Goal: Information Seeking & Learning: Find specific fact

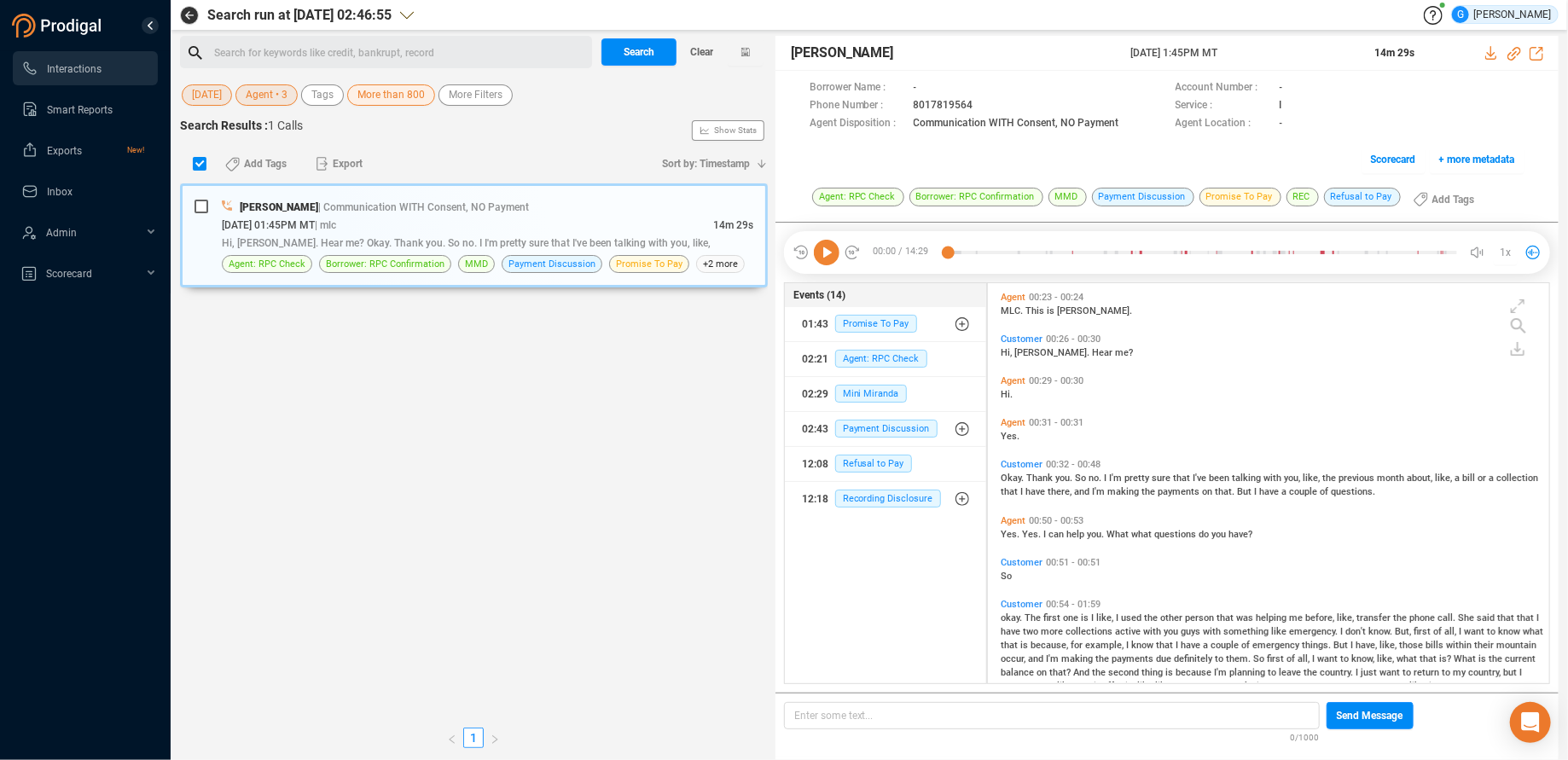
scroll to position [386, 547]
click at [197, 98] on span "[DATE]" at bounding box center [206, 95] width 30 height 21
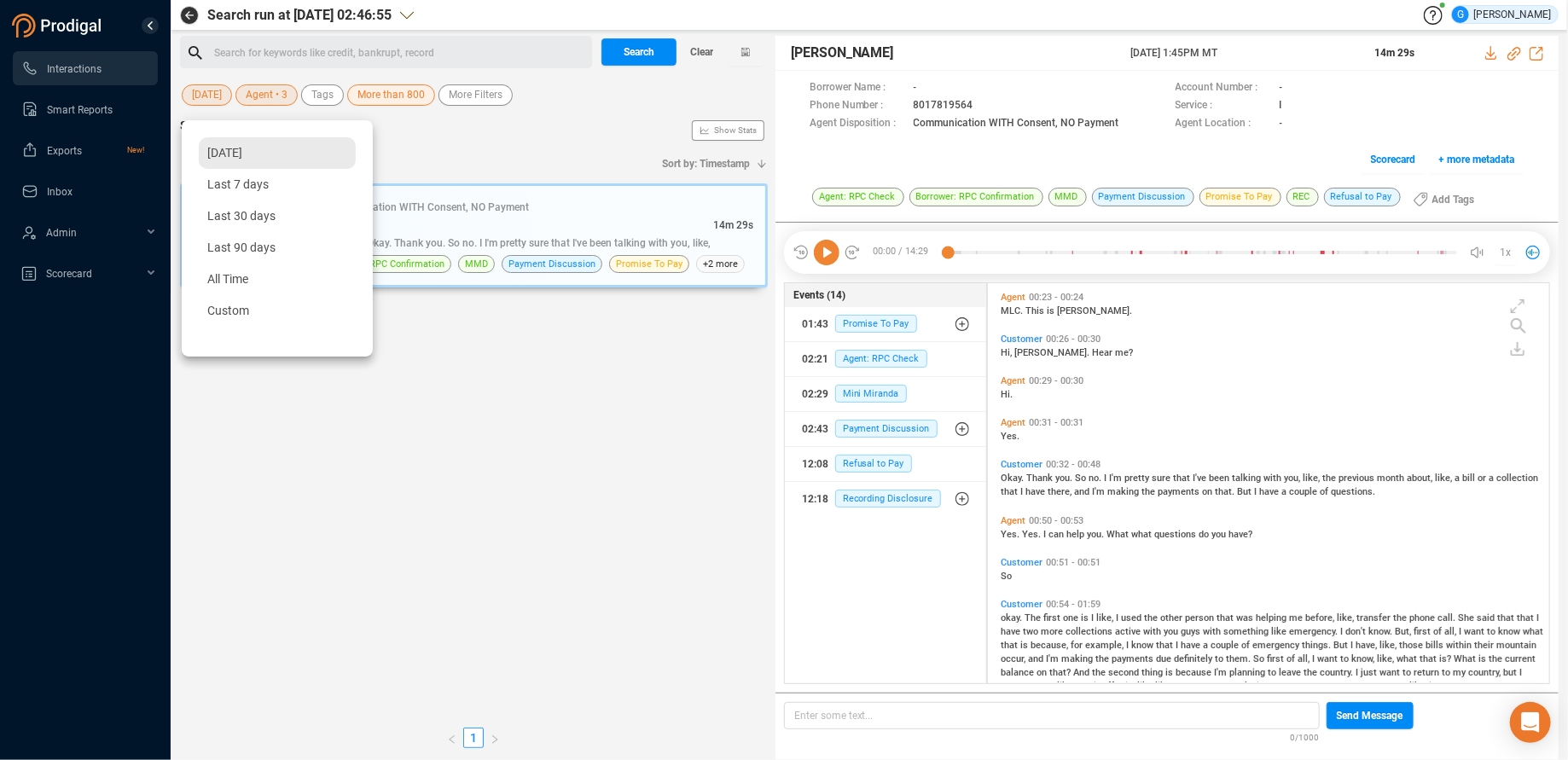
click at [232, 157] on span "[DATE]" at bounding box center [224, 152] width 35 height 13
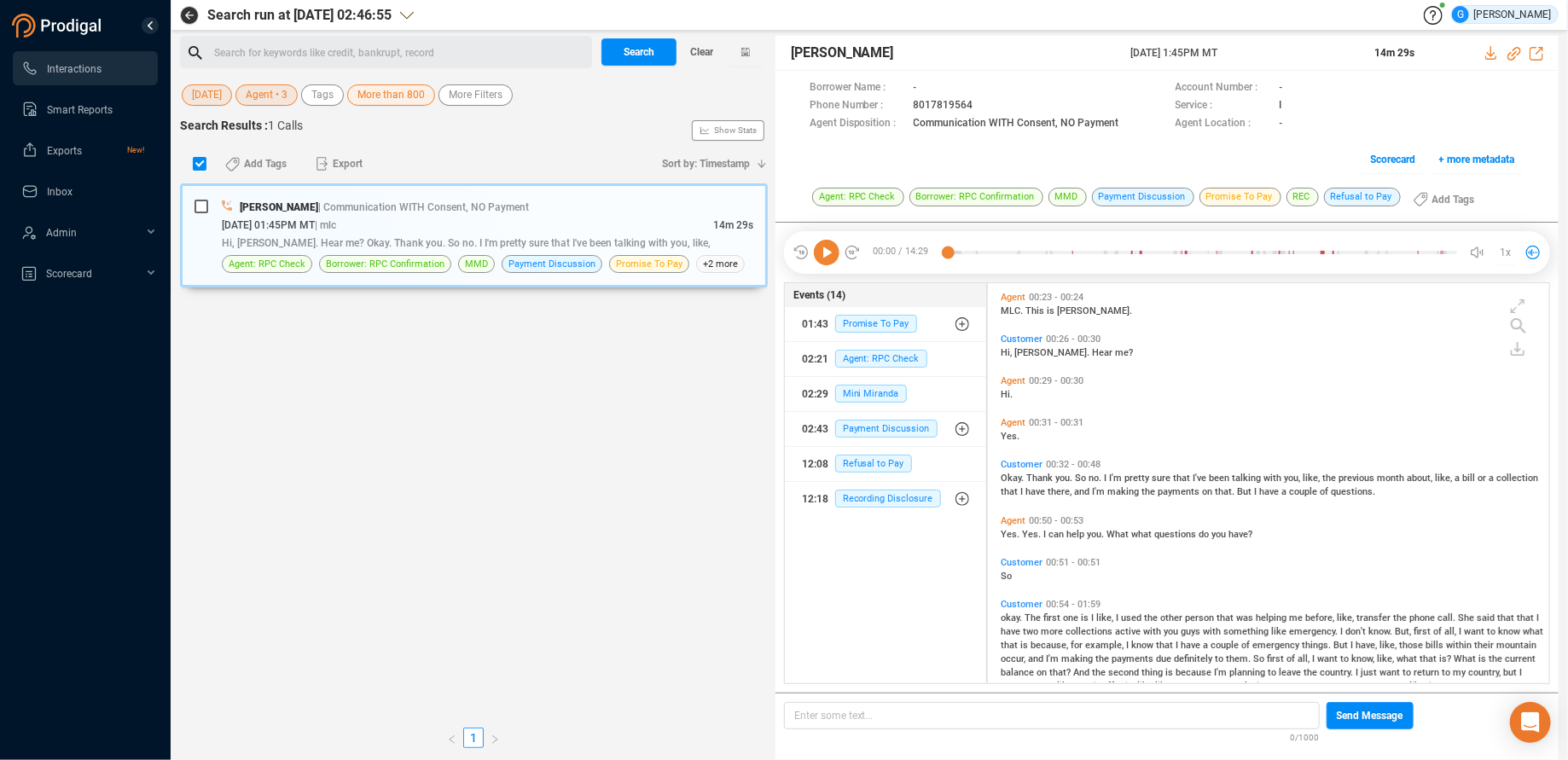
click at [284, 100] on span "Agent • 3" at bounding box center [266, 95] width 42 height 21
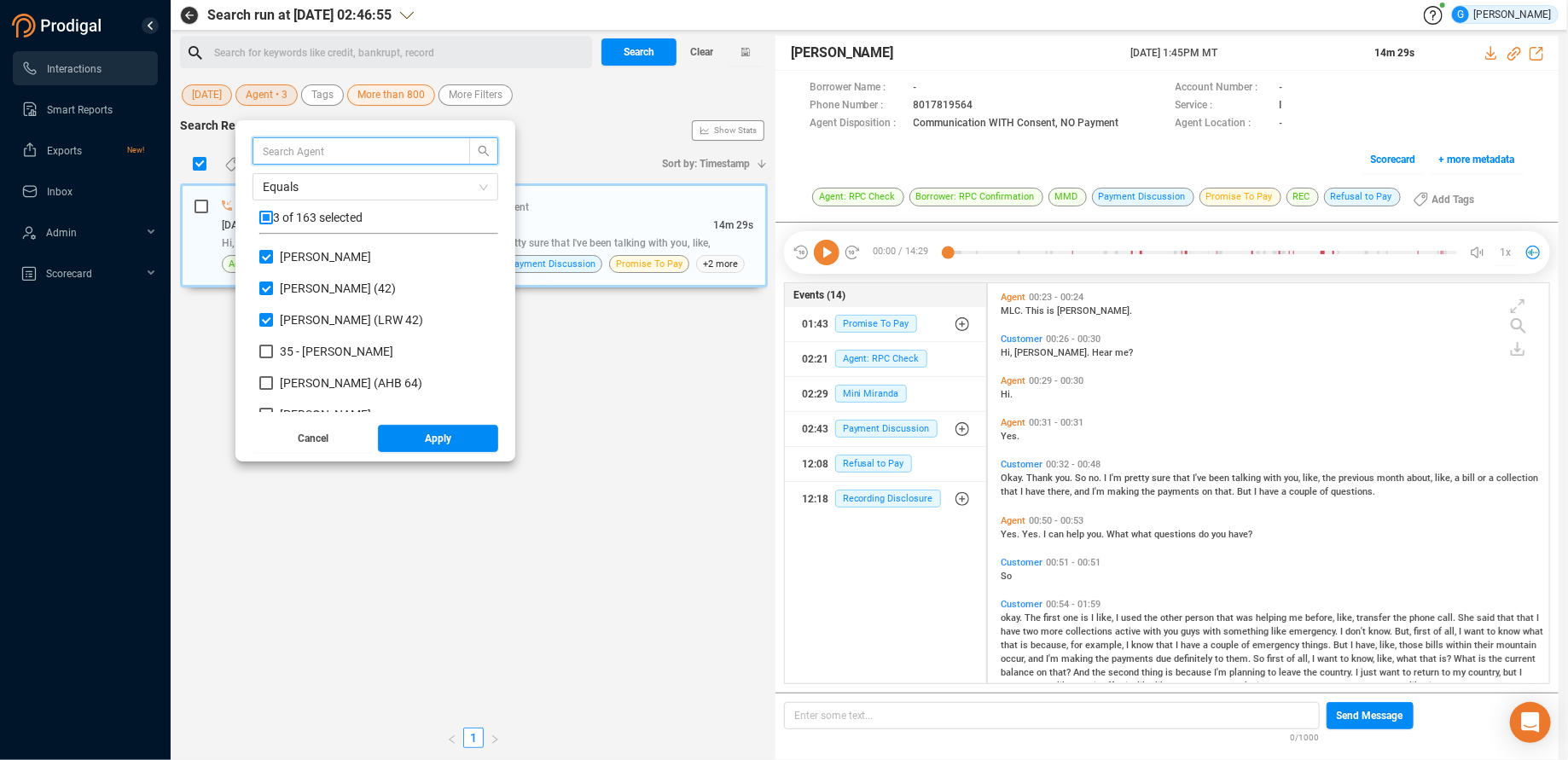
scroll to position [150, 224]
click at [273, 217] on input "checkbox" at bounding box center [266, 218] width 13 height 13
checkbox input "true"
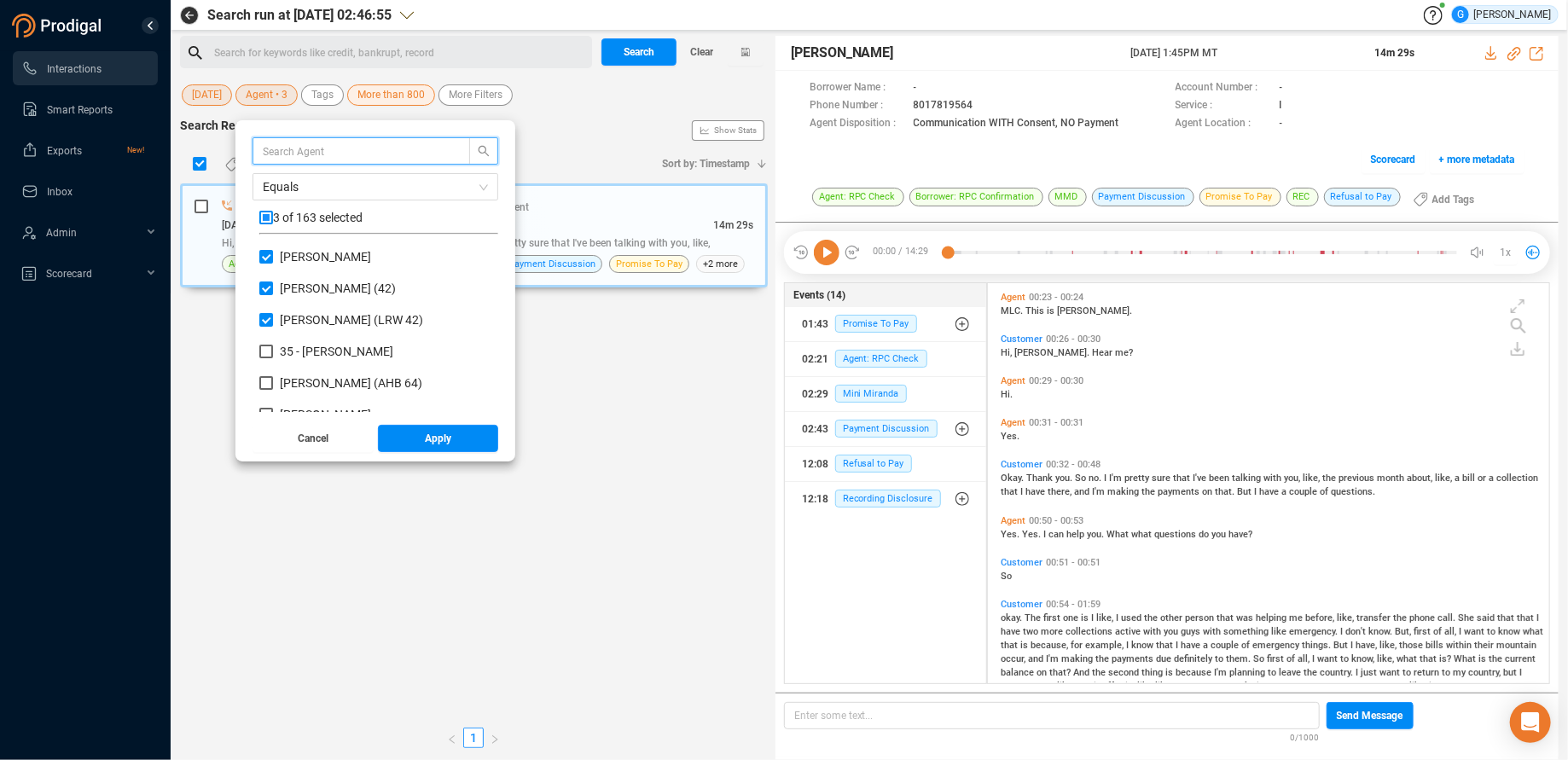
checkbox input "true"
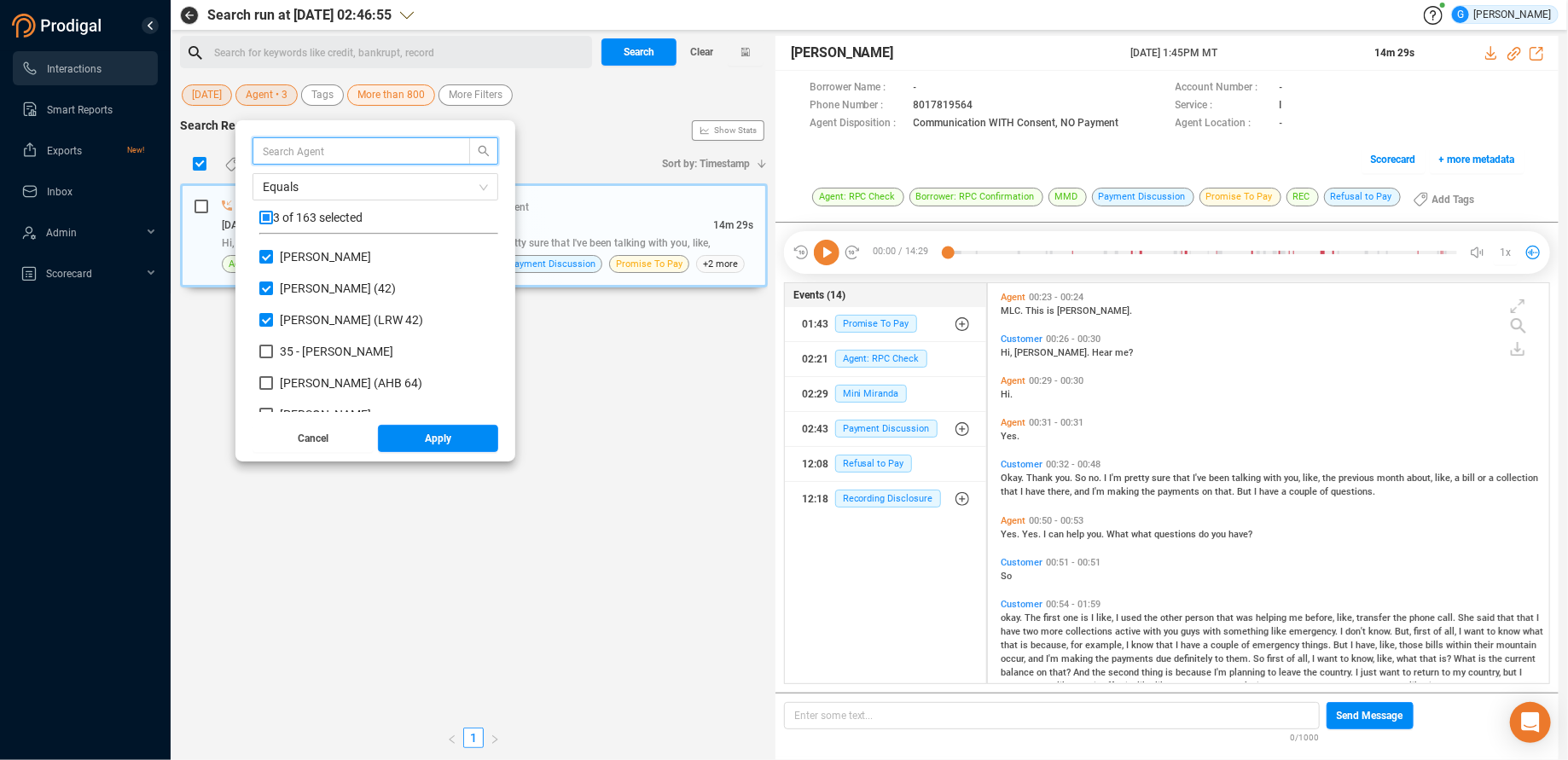
checkbox input "true"
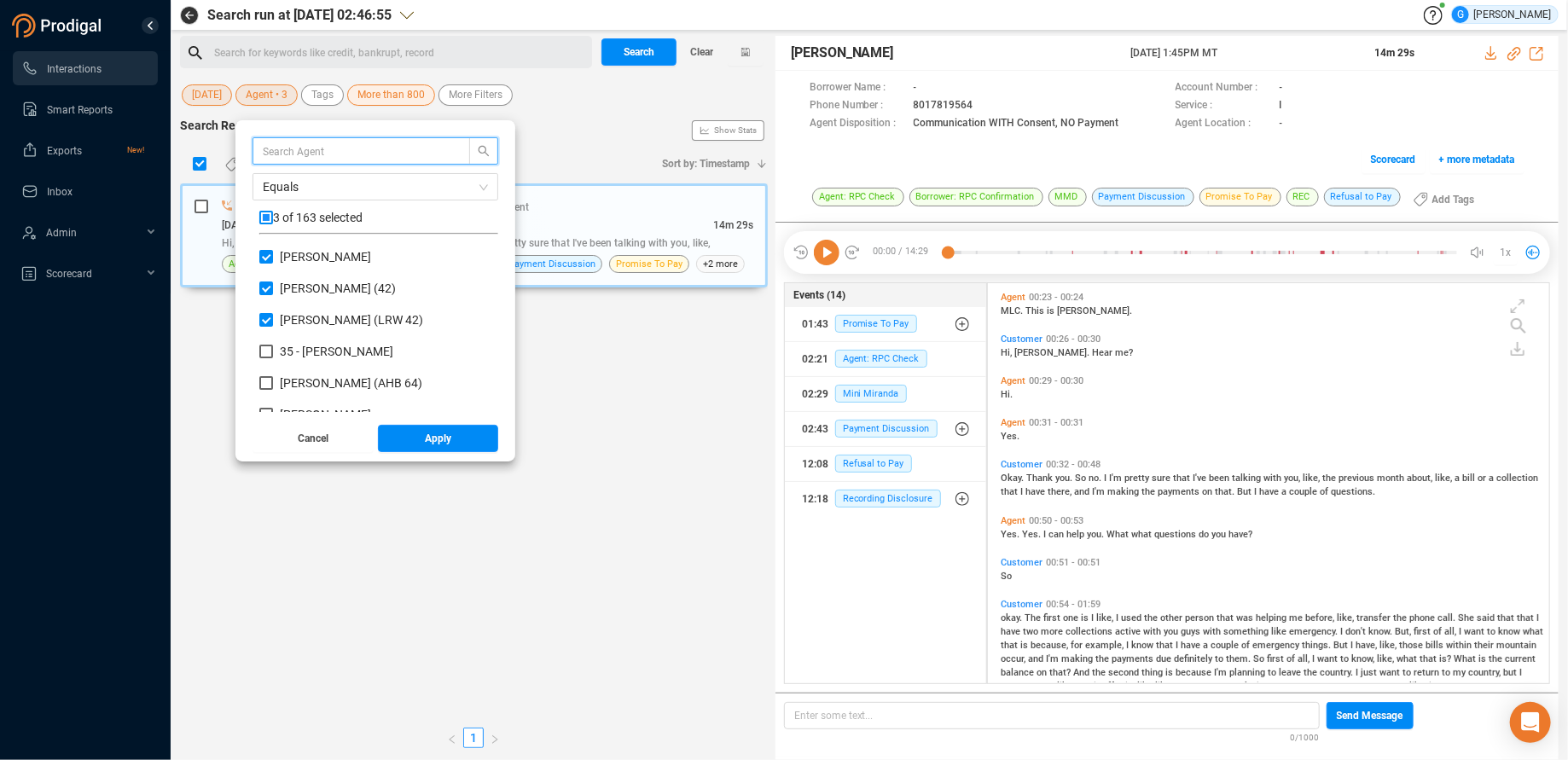
checkbox input "true"
click at [273, 218] on input "checkbox" at bounding box center [266, 218] width 13 height 13
checkbox input "false"
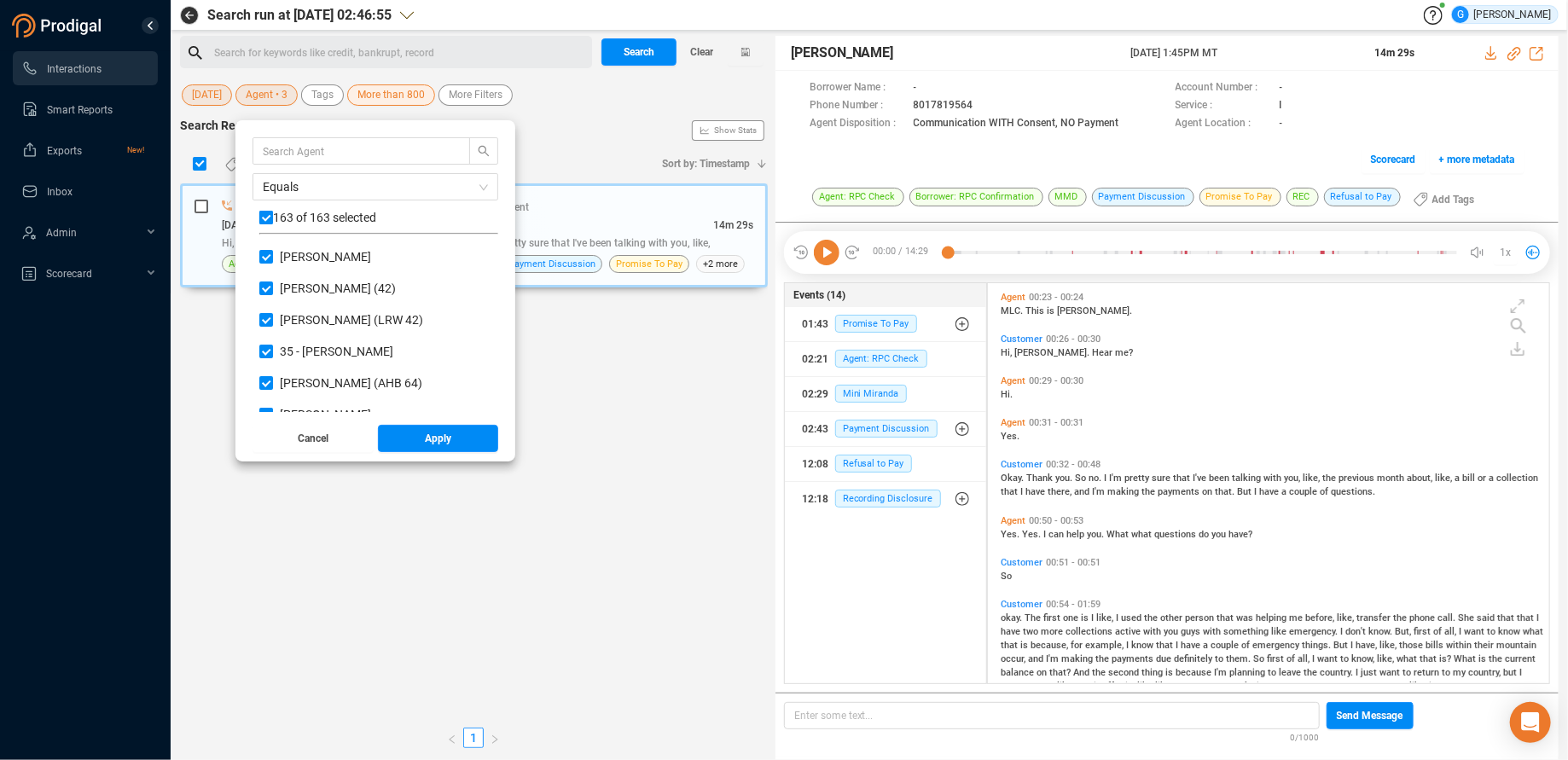
checkbox input "false"
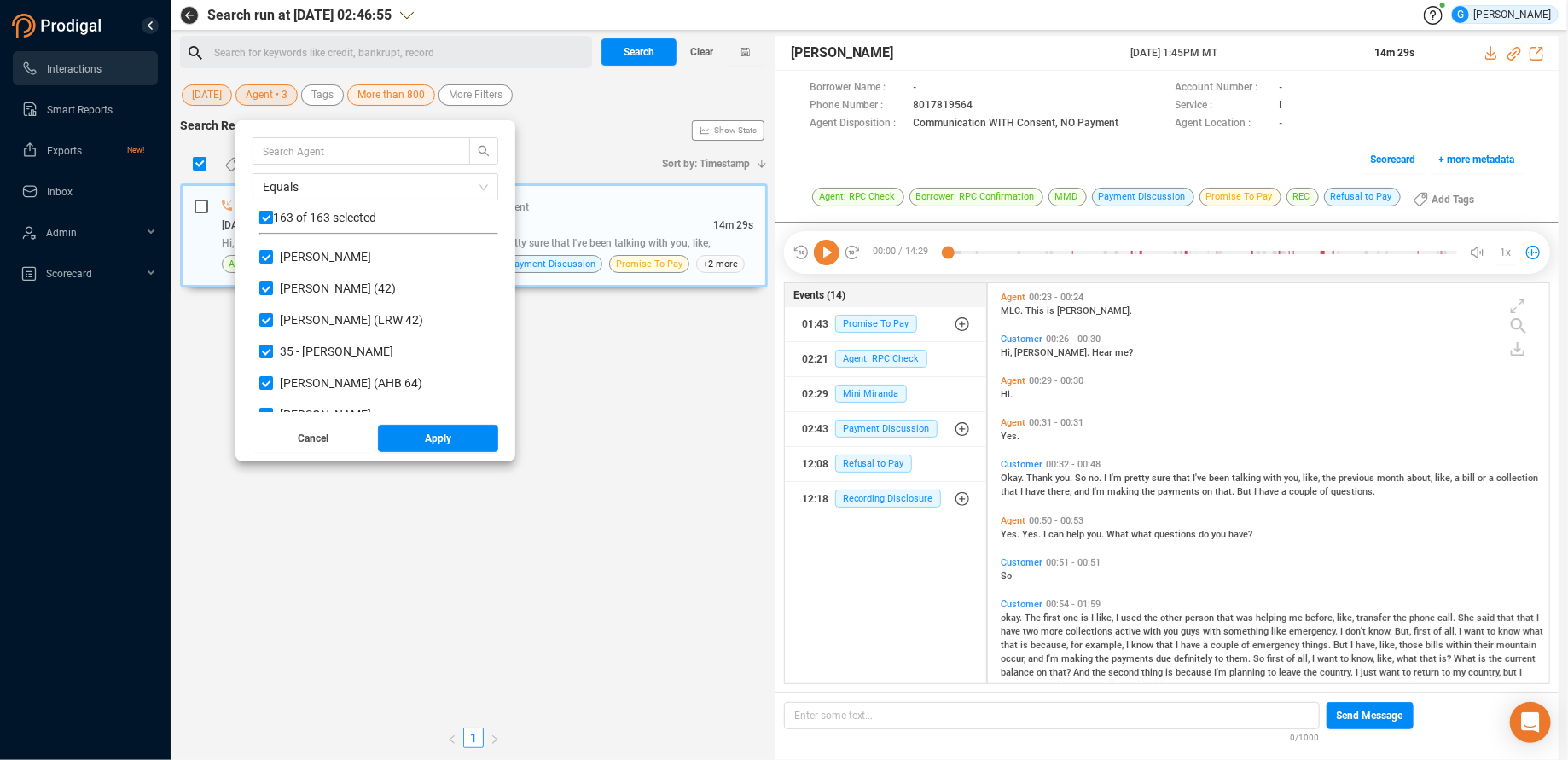
checkbox input "false"
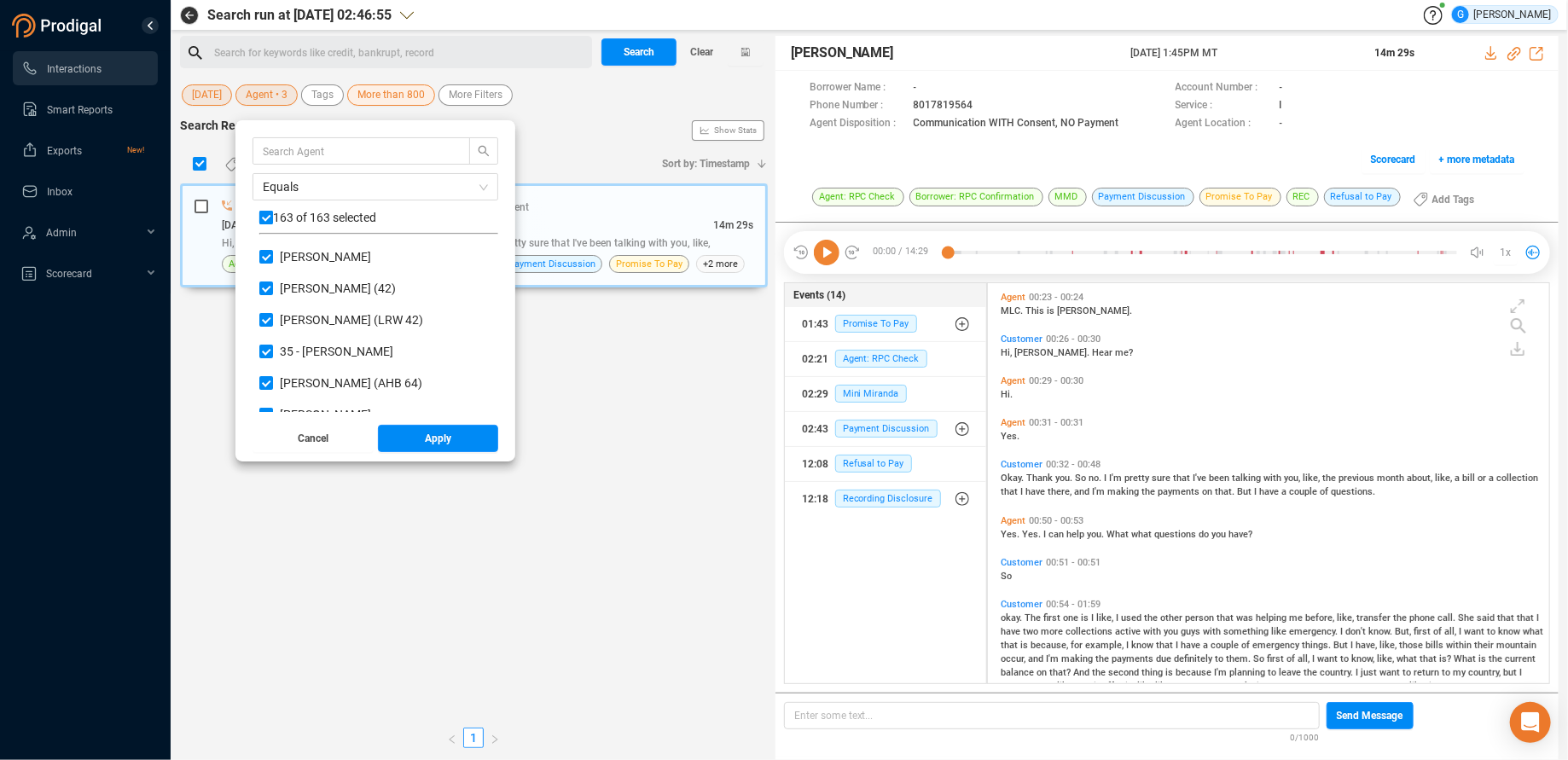
checkbox input "false"
click at [430, 442] on button "Apply" at bounding box center [438, 438] width 121 height 27
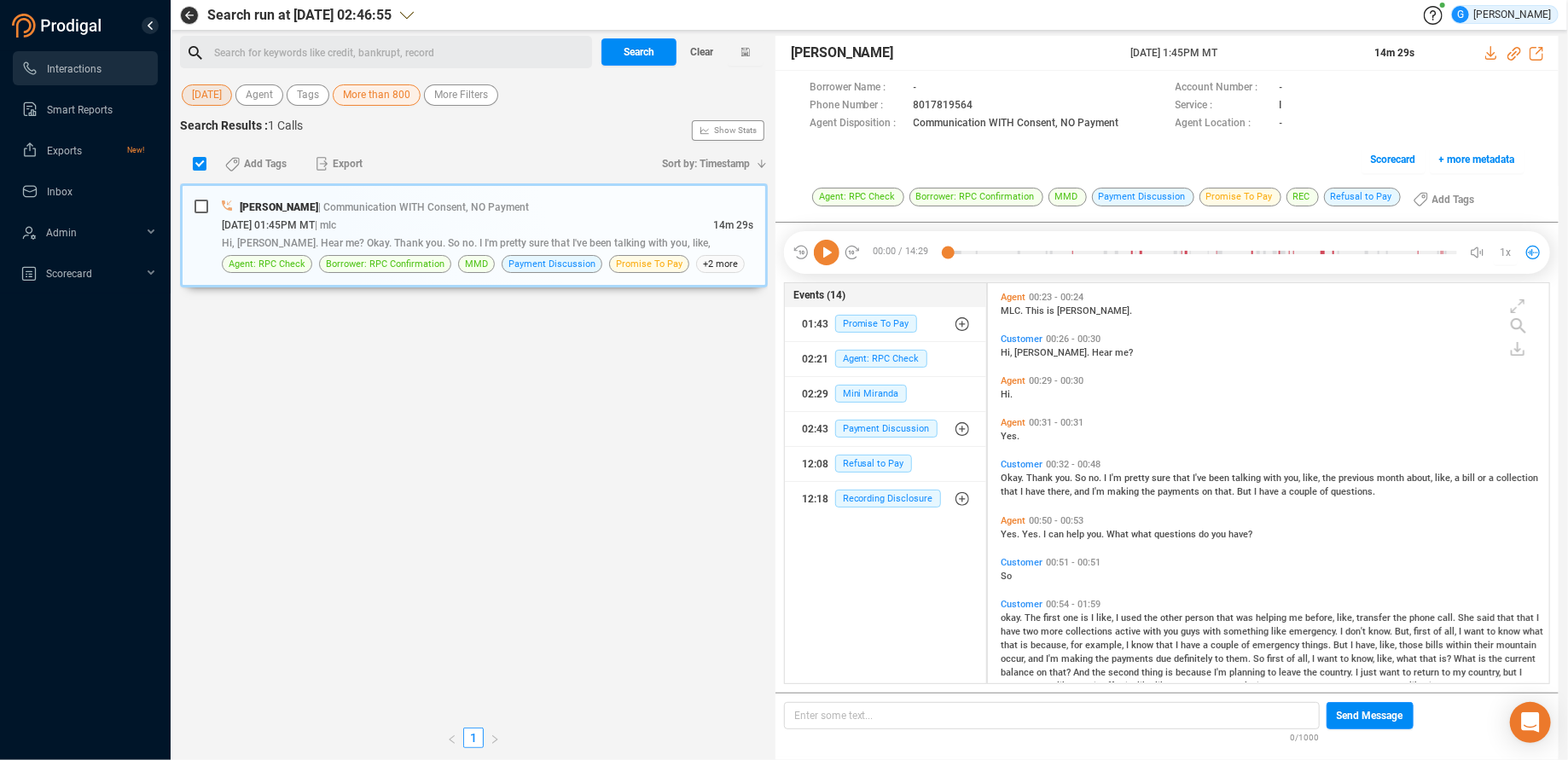
click at [391, 90] on span "More than 800" at bounding box center [376, 95] width 67 height 21
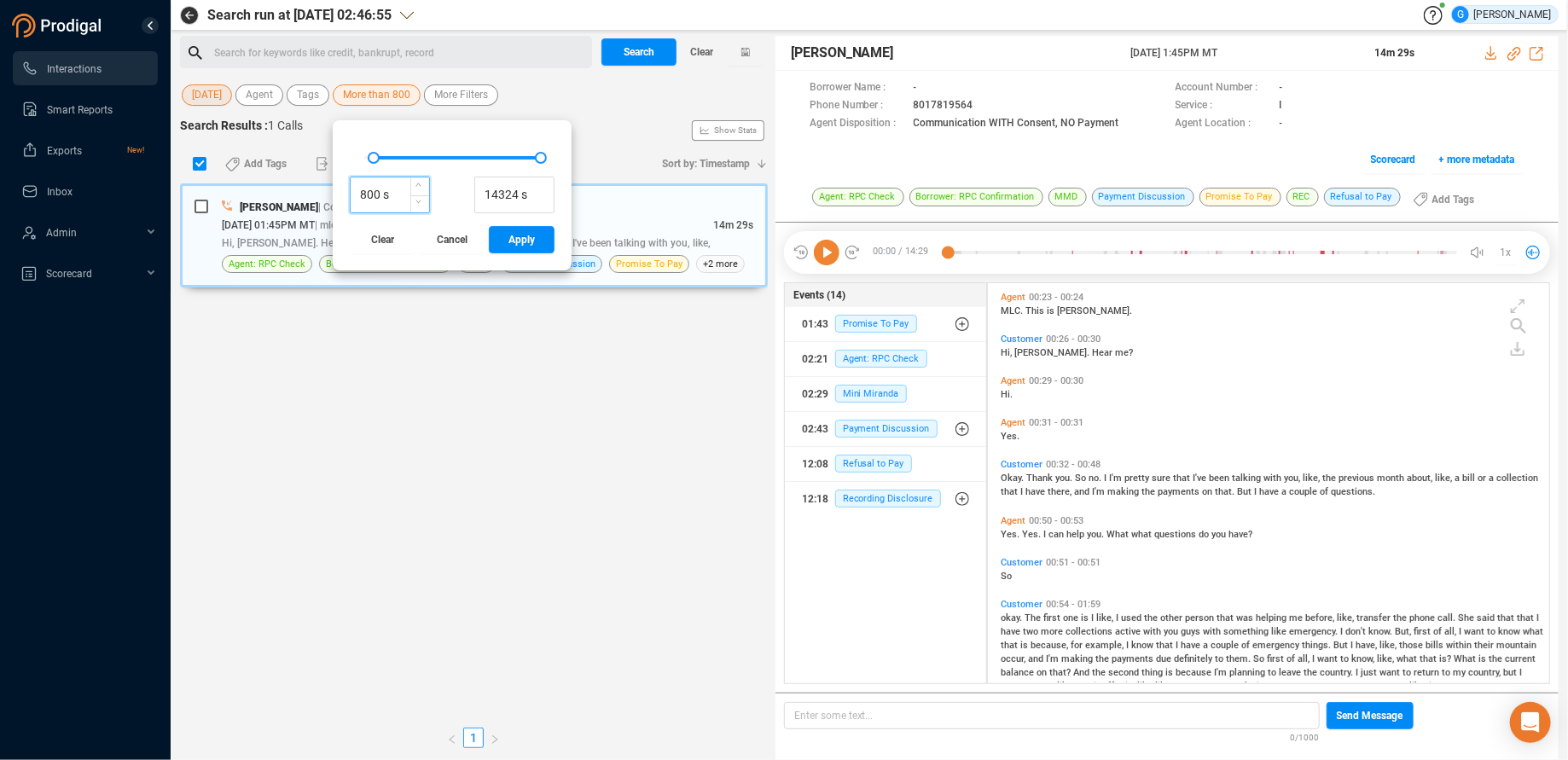
drag, startPoint x: 395, startPoint y: 192, endPoint x: 356, endPoint y: 191, distance: 39.0
click at [356, 191] on input "800 s" at bounding box center [390, 196] width 79 height 26
type input "60 s"
click at [527, 241] on span "Apply" at bounding box center [522, 240] width 27 height 27
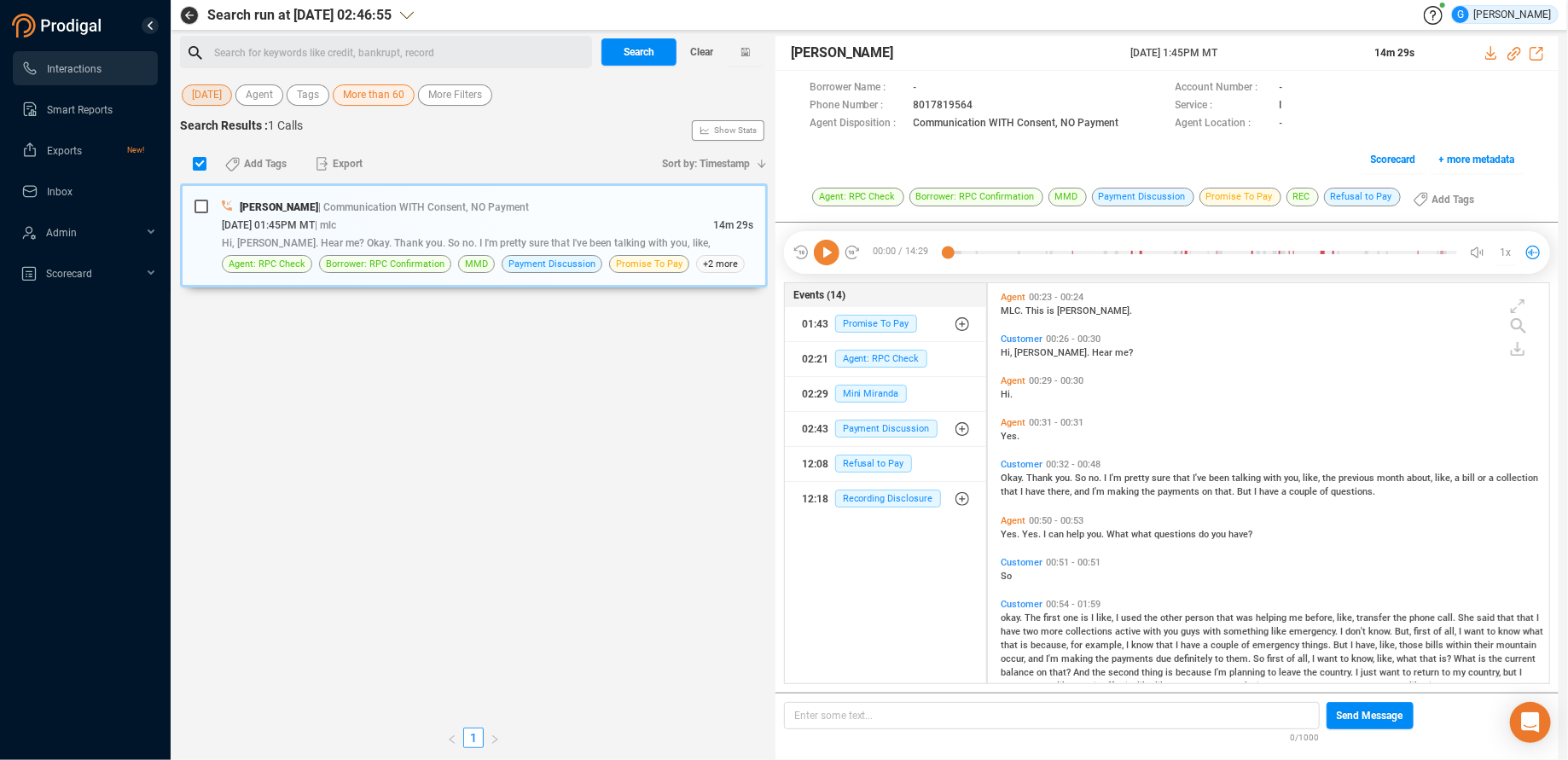
click at [313, 51] on div "Search for keywords like credit, bankrupt, record ﻿" at bounding box center [400, 53] width 373 height 26
click at [633, 50] on span "Search" at bounding box center [639, 52] width 31 height 27
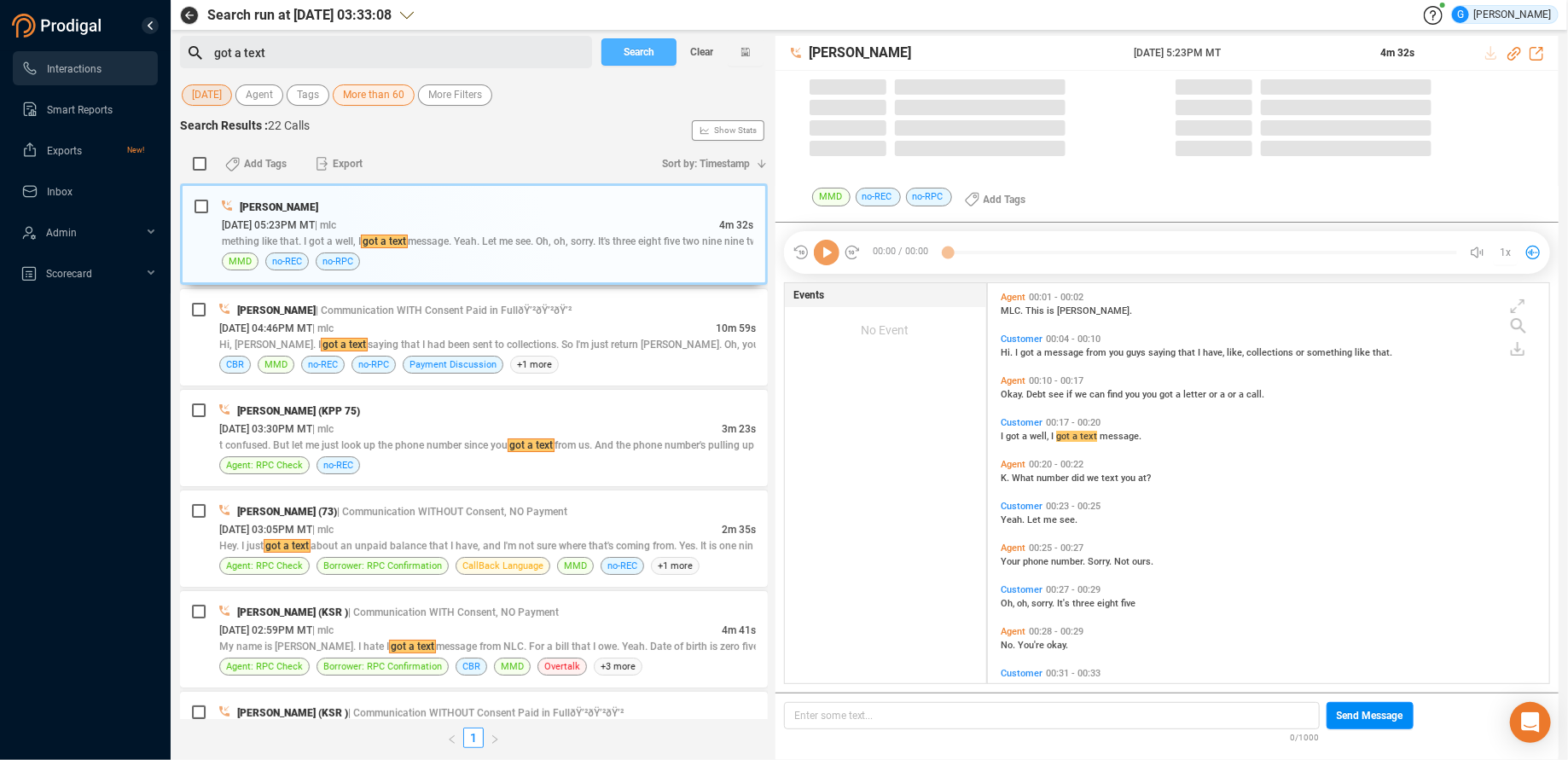
scroll to position [386, 547]
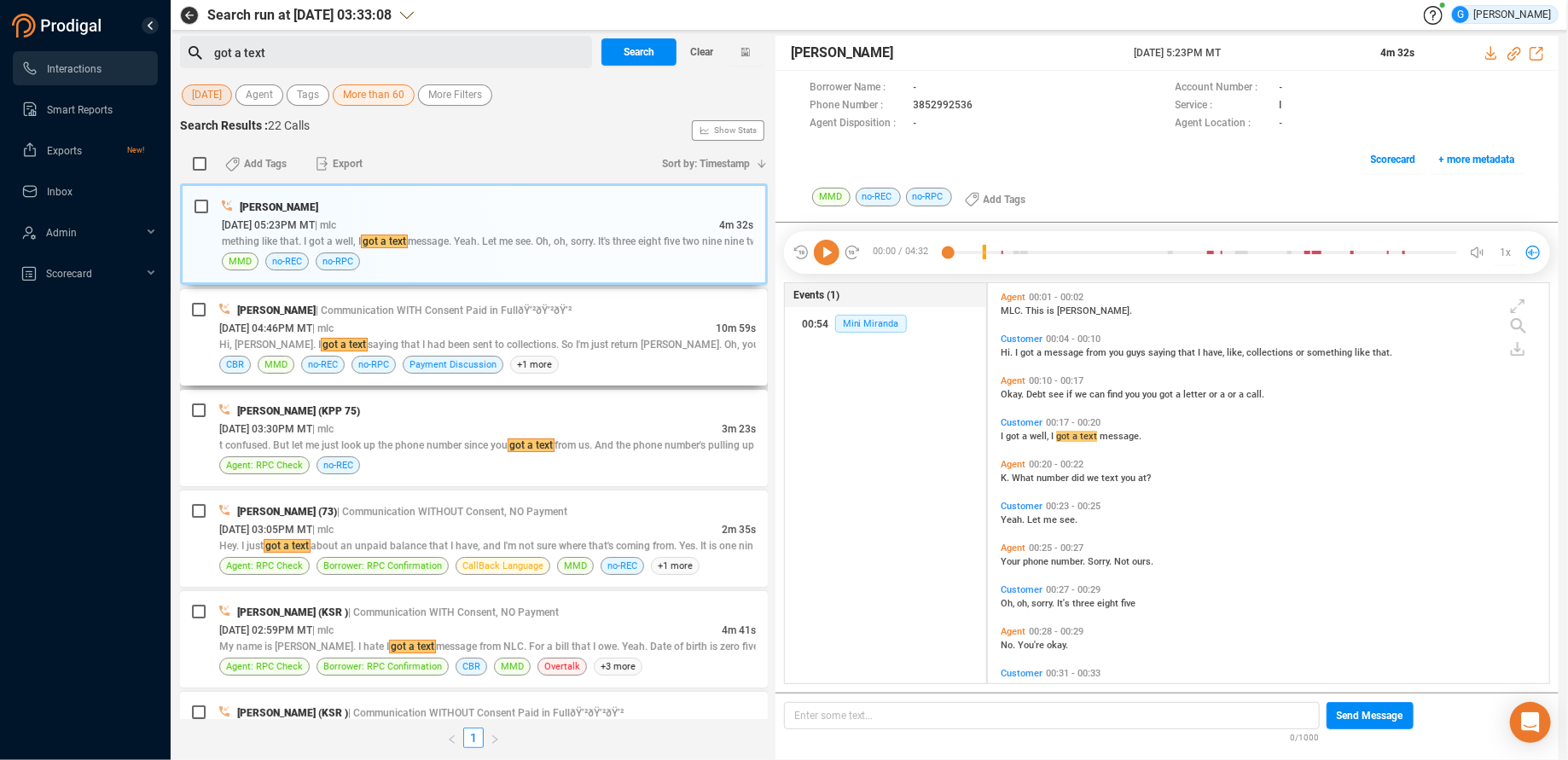
click at [589, 309] on div "[PERSON_NAME] | Communication WITH Consent Paid in FullðŸ’²ðŸ’²ðŸ’²" at bounding box center [488, 310] width 536 height 18
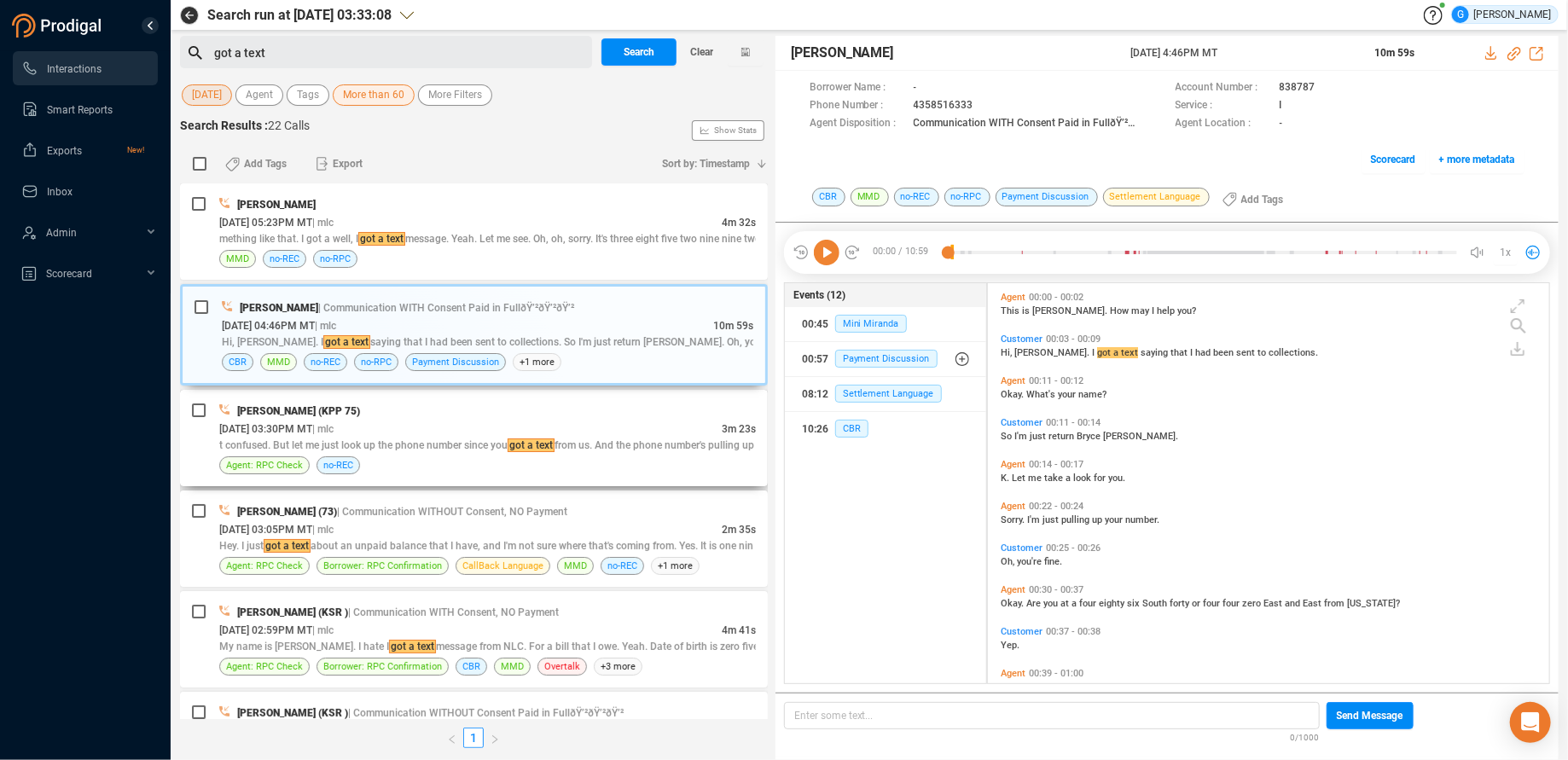
click at [414, 415] on div "[PERSON_NAME] (KPP 75)" at bounding box center [488, 410] width 536 height 18
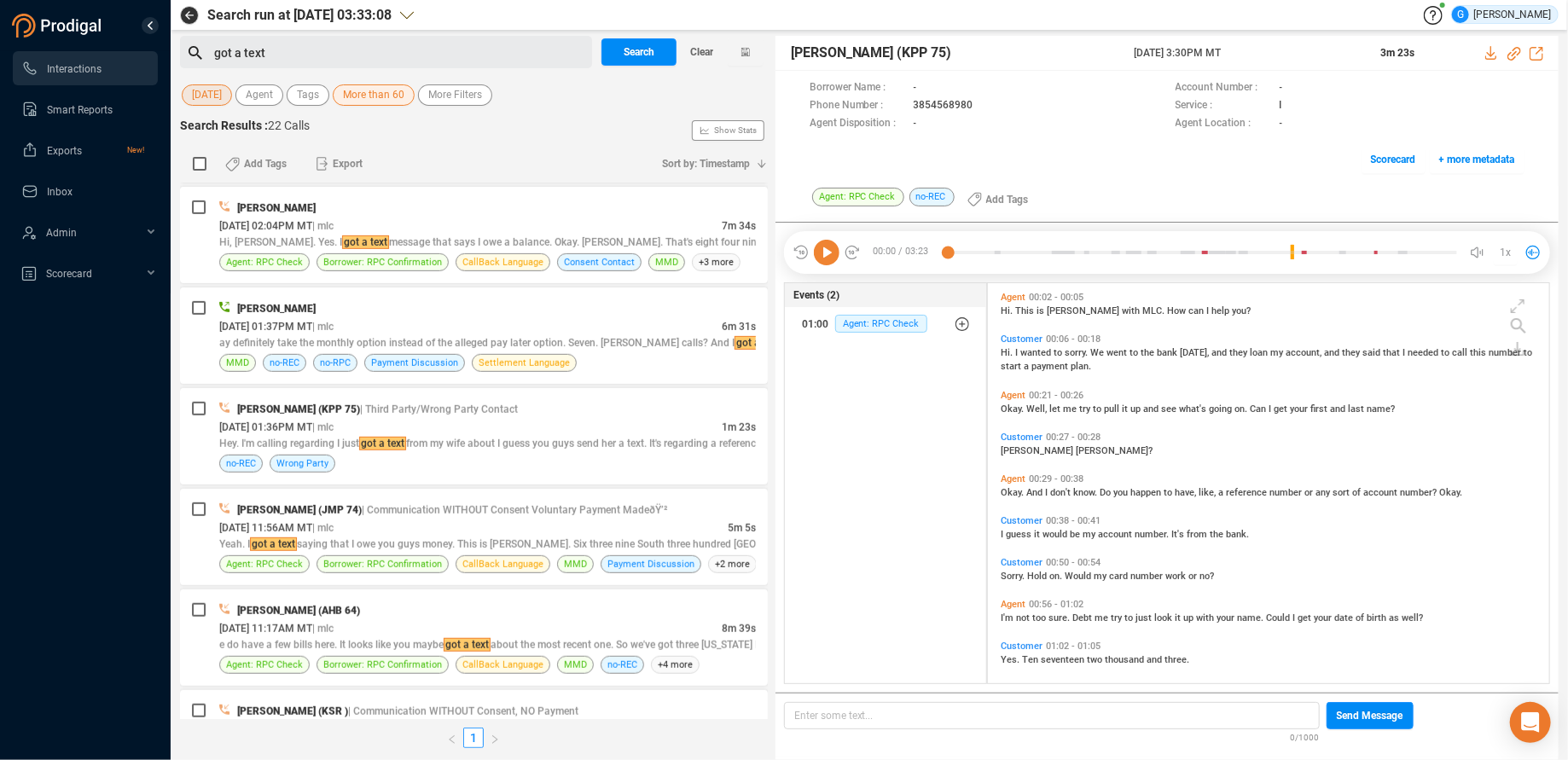
scroll to position [0, 0]
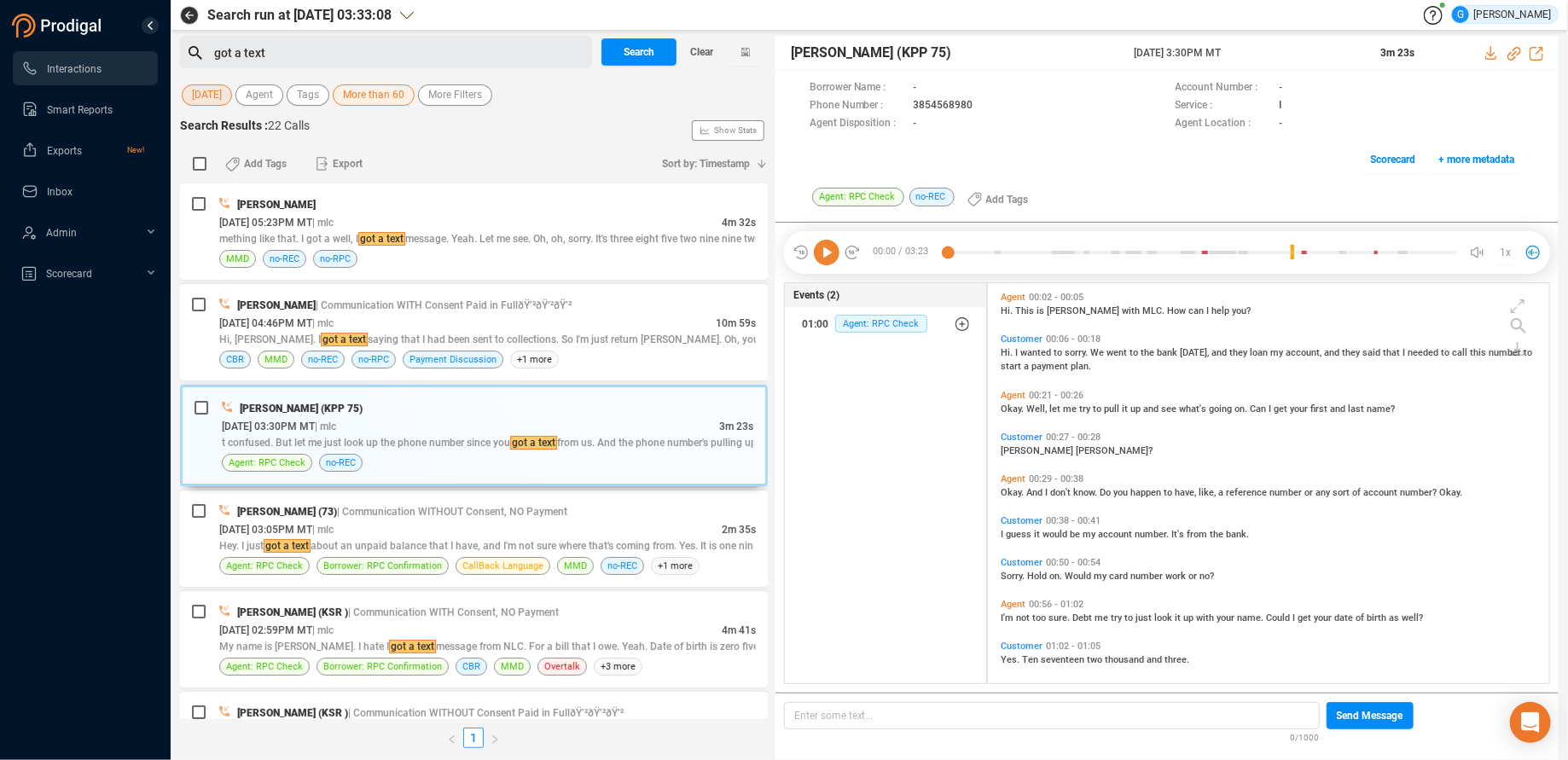
click at [608, 121] on div "Search Results : 22 Calls Show Stats" at bounding box center [474, 130] width 588 height 27
